Goal: Information Seeking & Learning: Learn about a topic

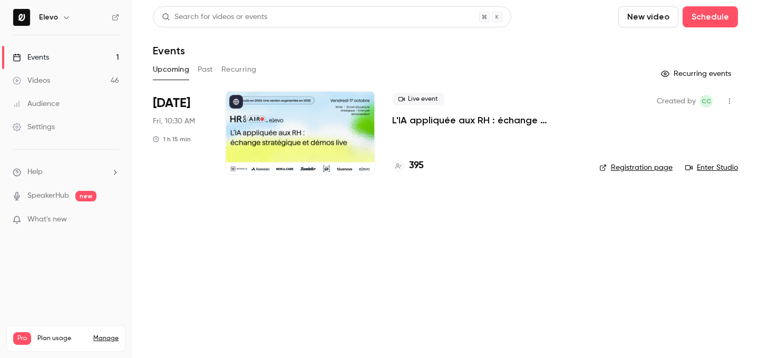
click at [503, 119] on p "L'IA appliquée aux RH : échange stratégique et démos live." at bounding box center [487, 120] width 190 height 13
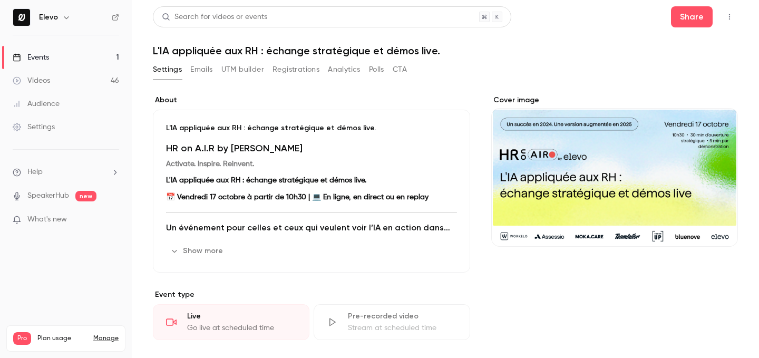
click at [305, 68] on button "Registrations" at bounding box center [295, 69] width 47 height 17
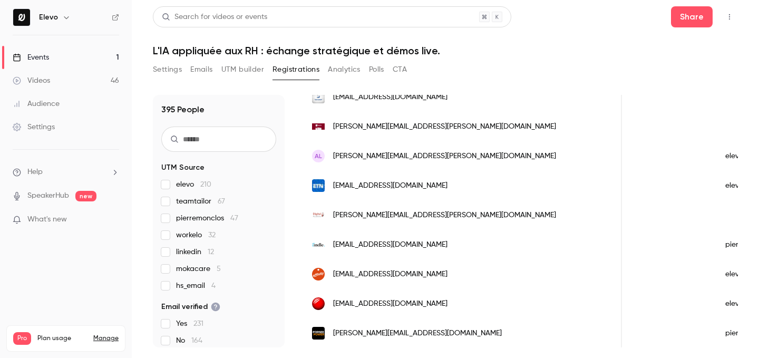
scroll to position [201, 0]
click at [120, 49] on link "Events 1" at bounding box center [66, 57] width 132 height 23
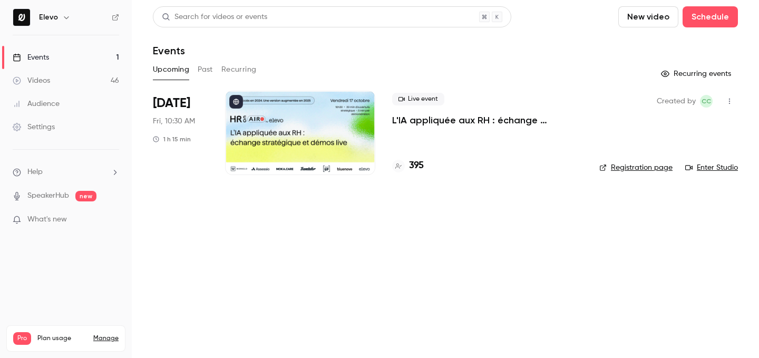
click at [719, 169] on link "Enter Studio" at bounding box center [711, 167] width 53 height 11
click at [407, 167] on div "396" at bounding box center [408, 166] width 32 height 14
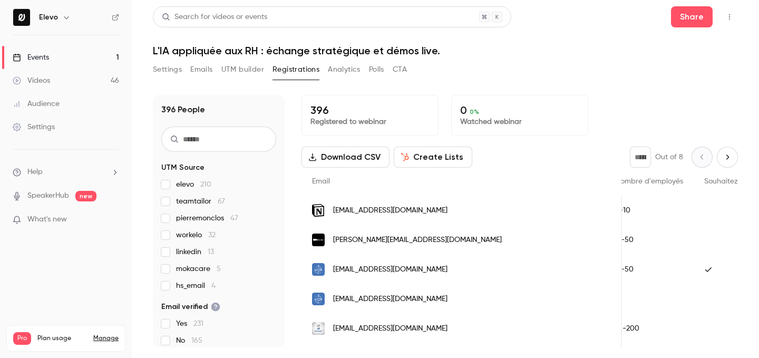
scroll to position [0, 785]
click at [97, 59] on link "Events 1" at bounding box center [66, 57] width 132 height 23
